Goal: Entertainment & Leisure: Browse casually

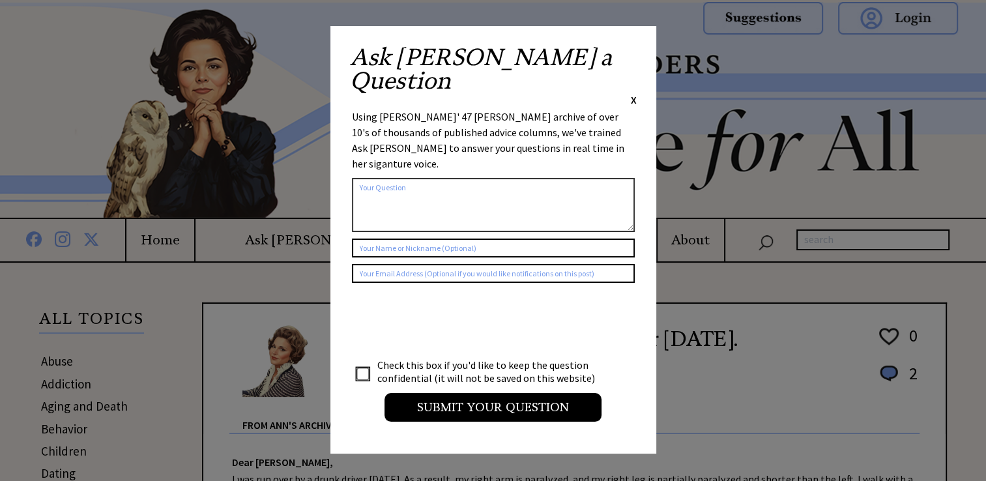
click at [633, 93] on span "X" at bounding box center [634, 99] width 6 height 13
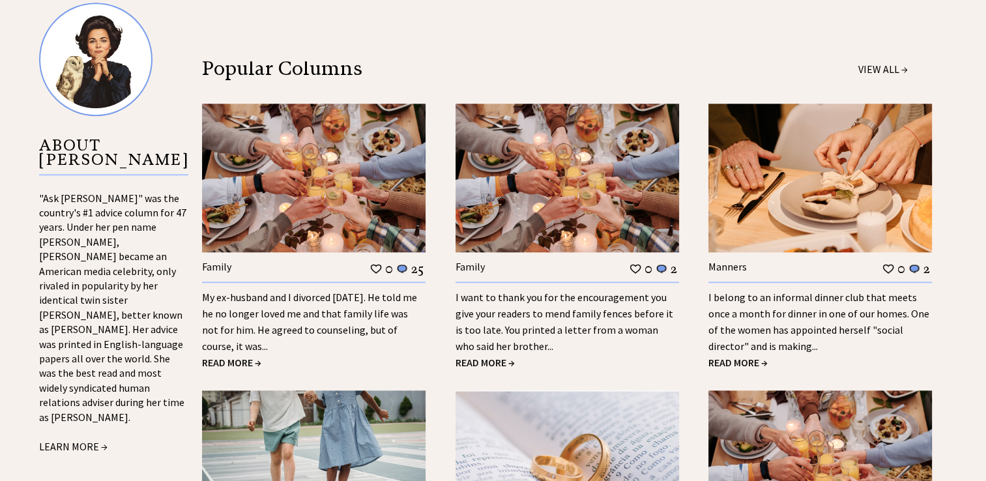
scroll to position [1201, 0]
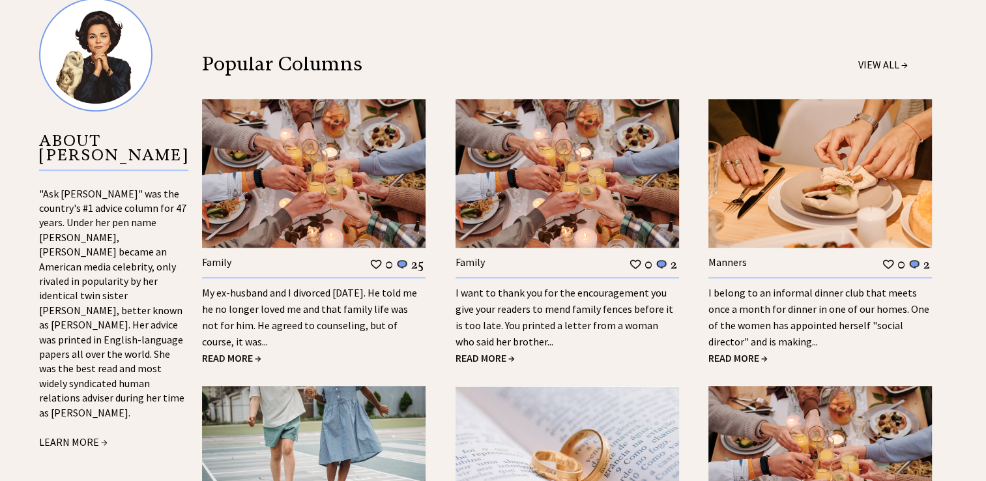
click at [221, 351] on span "READ MORE →" at bounding box center [231, 357] width 59 height 13
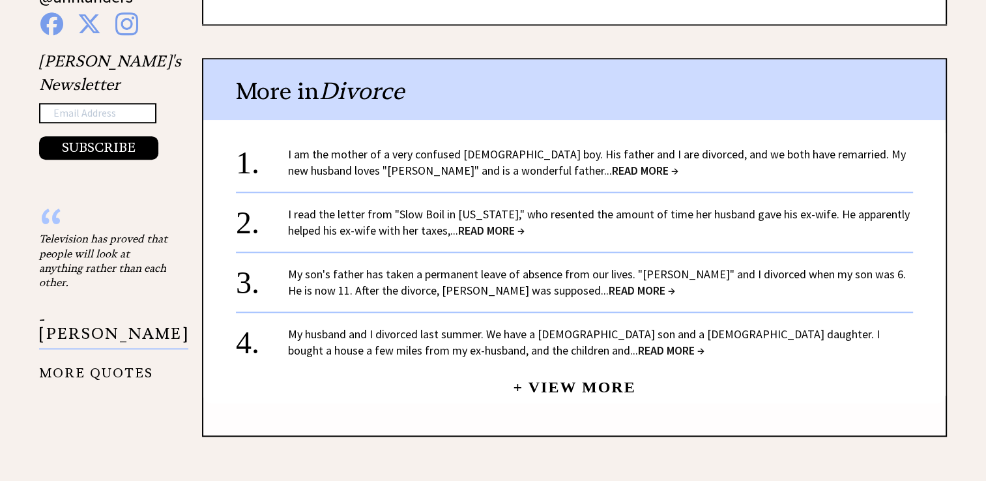
scroll to position [1286, 0]
click at [586, 381] on link "+ View More" at bounding box center [574, 381] width 123 height 28
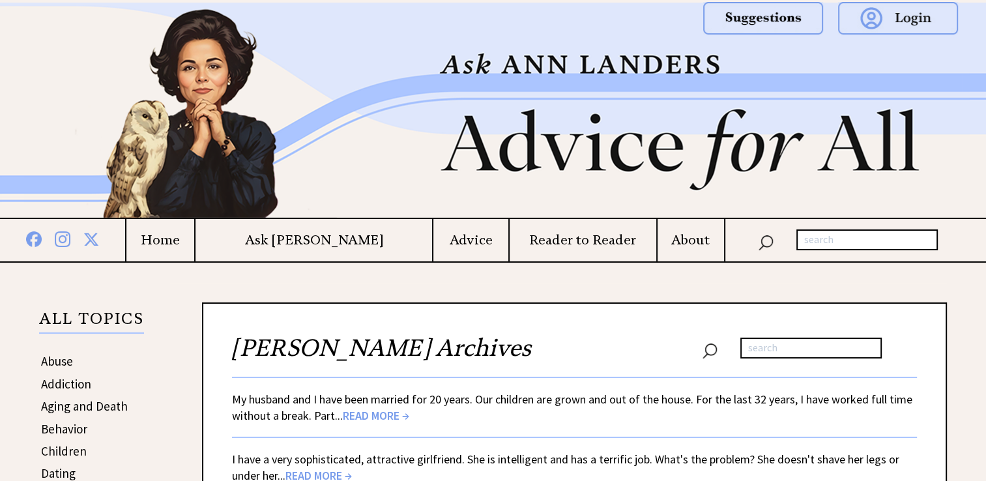
click at [370, 416] on span "READ MORE →" at bounding box center [376, 415] width 66 height 15
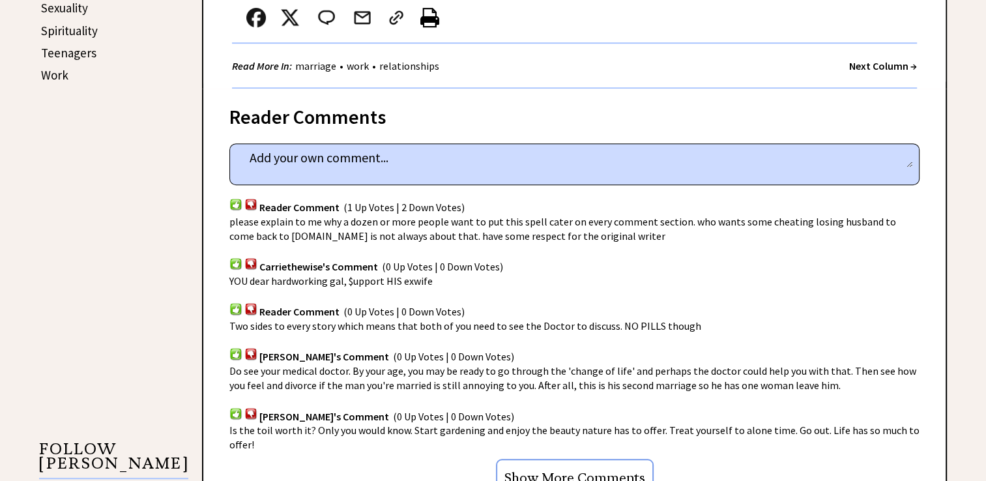
scroll to position [780, 0]
click at [514, 392] on div "Elli's Comment (0 Up Votes | 0 Down Votes)" at bounding box center [574, 407] width 690 height 31
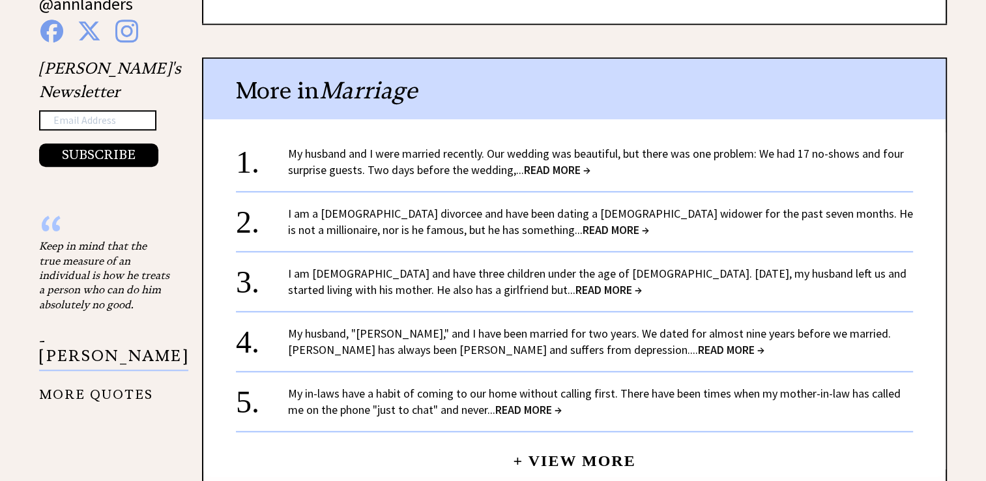
scroll to position [1294, 0]
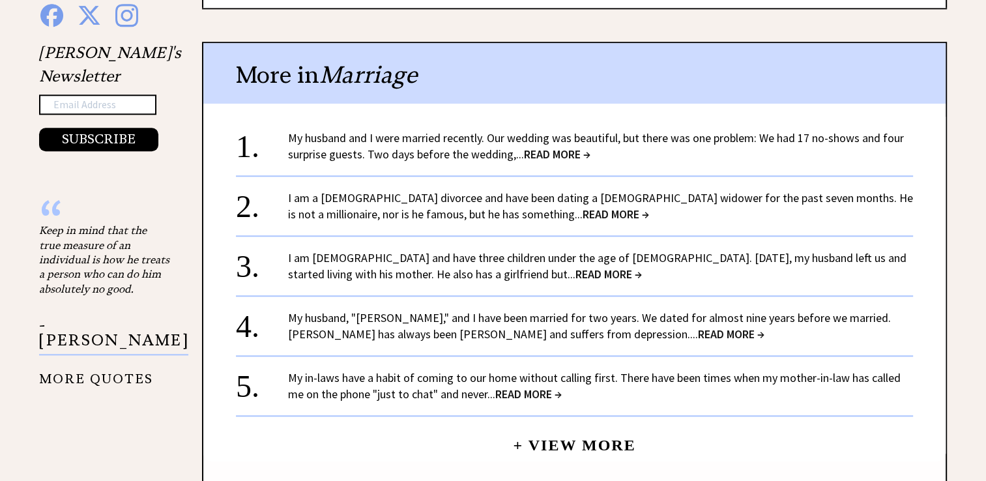
click at [547, 147] on span "READ MORE →" at bounding box center [557, 154] width 66 height 15
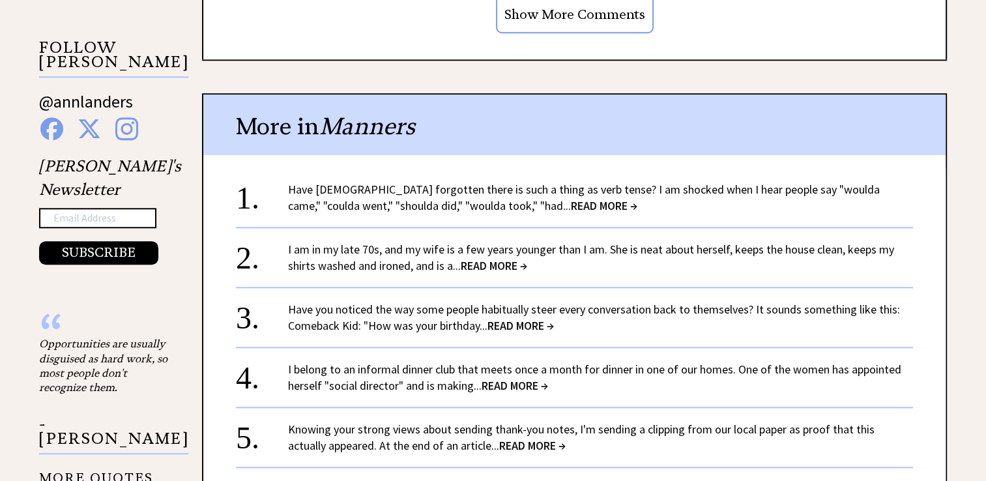
scroll to position [1182, 0]
